Goal: Task Accomplishment & Management: Use online tool/utility

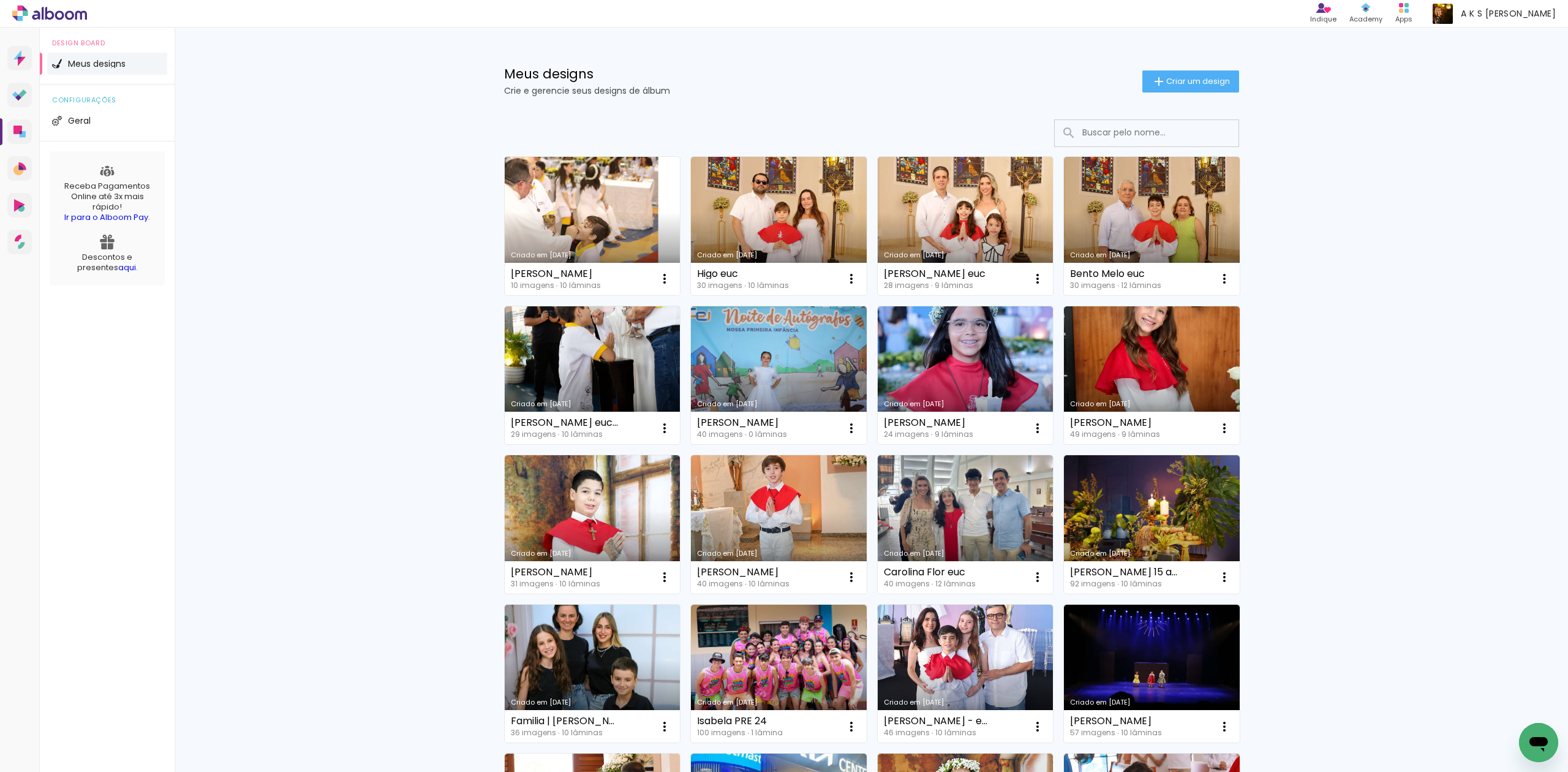
click at [552, 229] on link "Criado em [DATE]" at bounding box center [592, 225] width 176 height 139
